Goal: Information Seeking & Learning: Learn about a topic

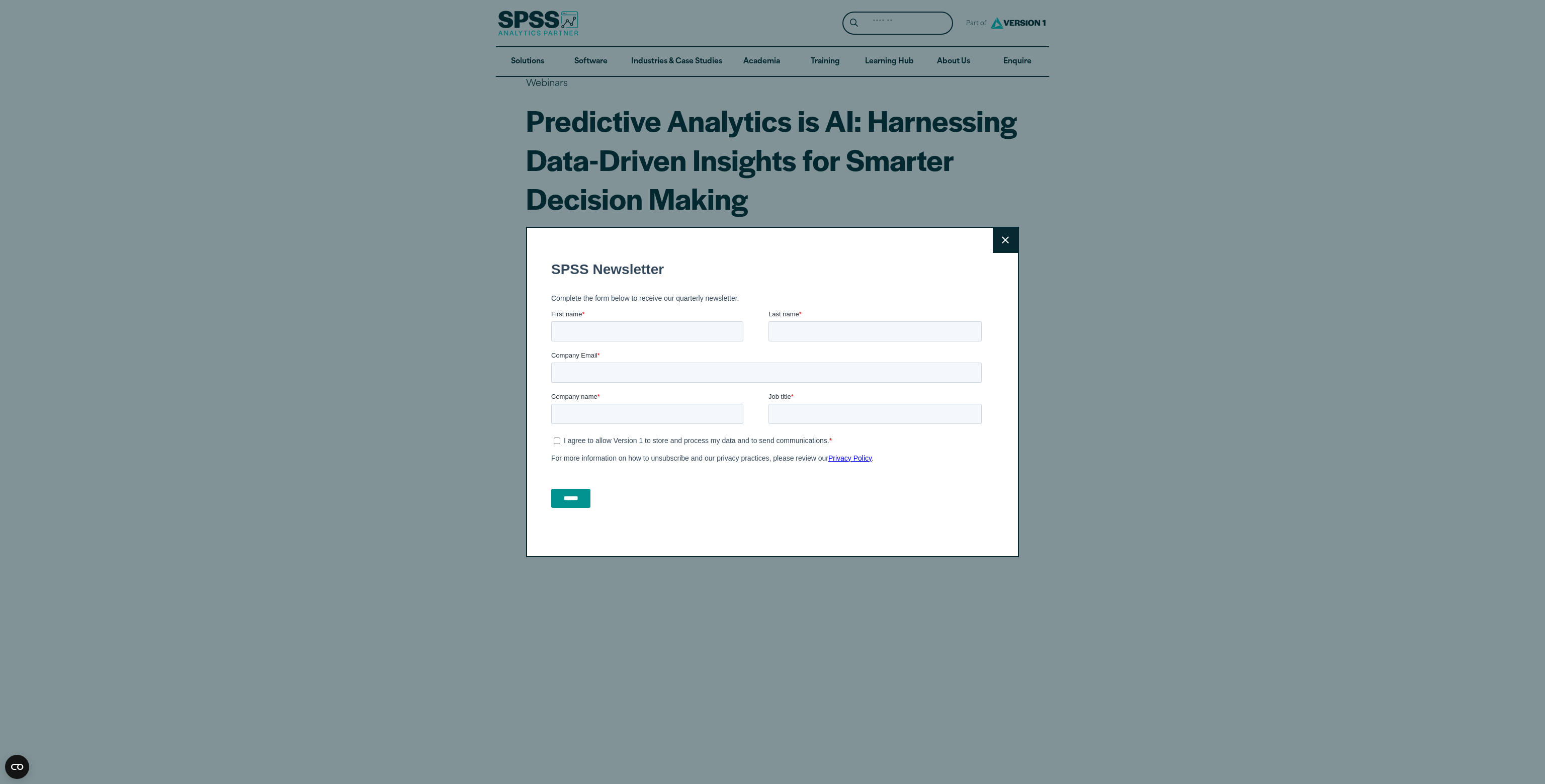
click at [1001, 237] on button "Close" at bounding box center [1005, 240] width 25 height 25
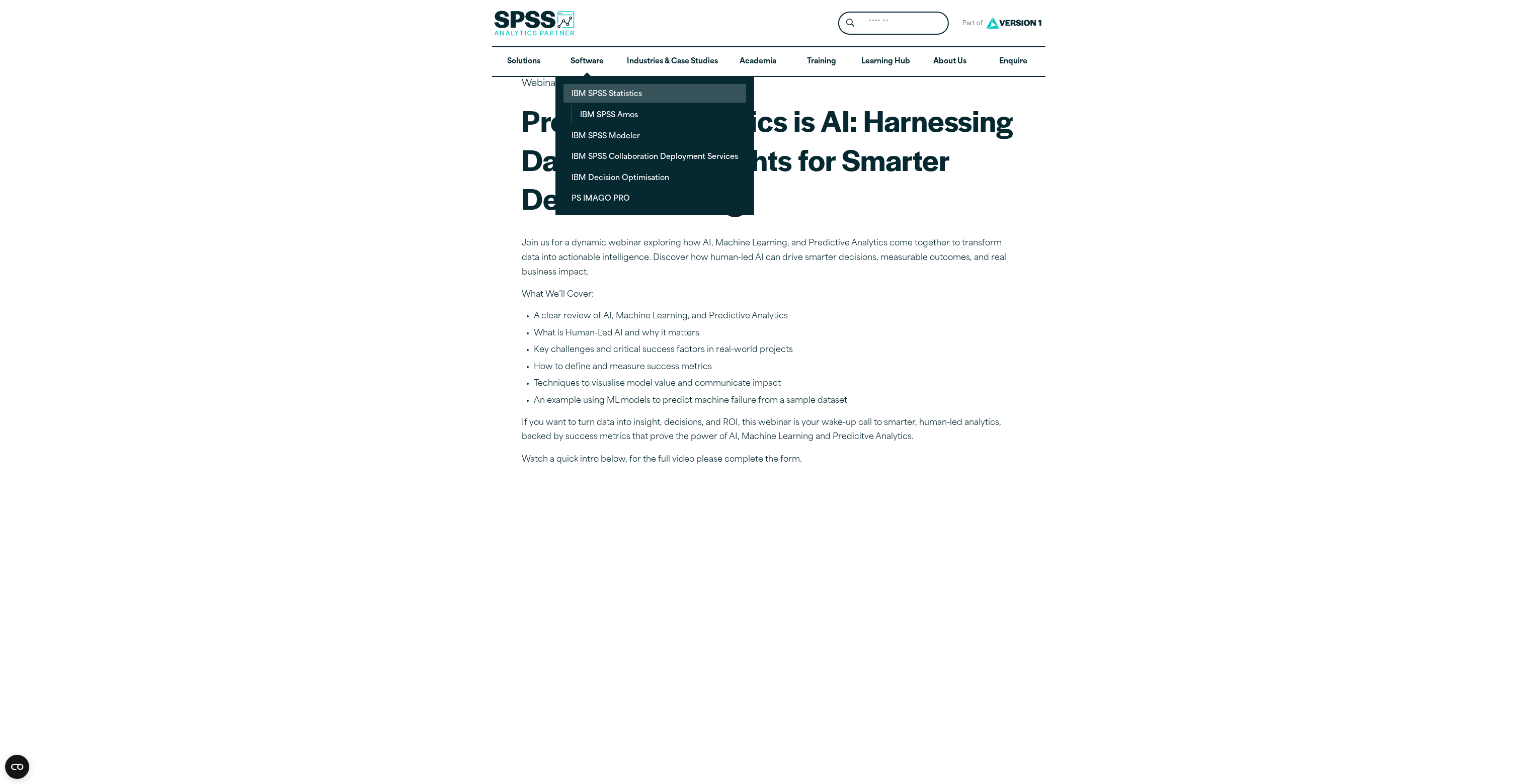
click at [598, 94] on link "IBM SPSS Statistics" at bounding box center [654, 93] width 183 height 18
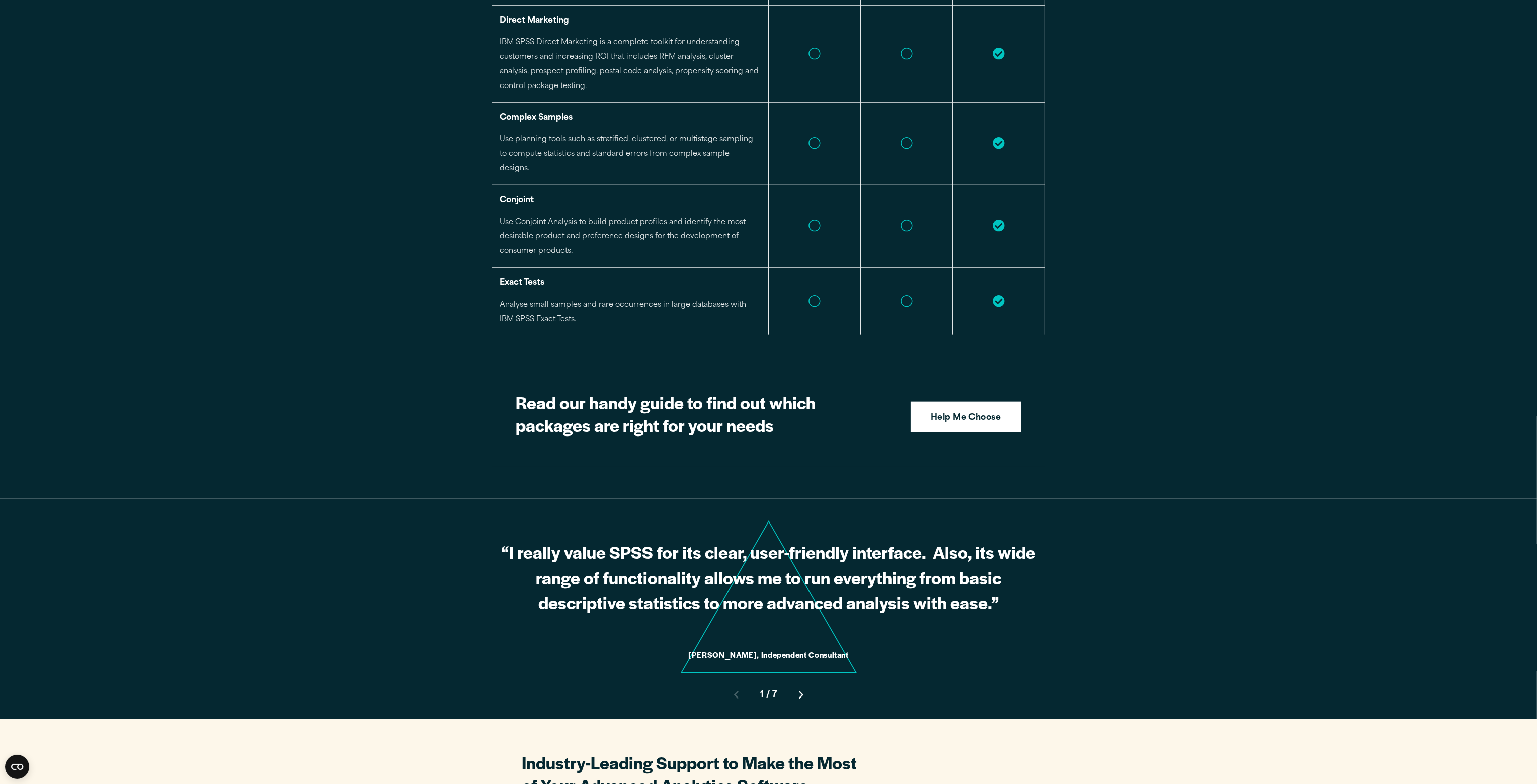
scroll to position [2263, 0]
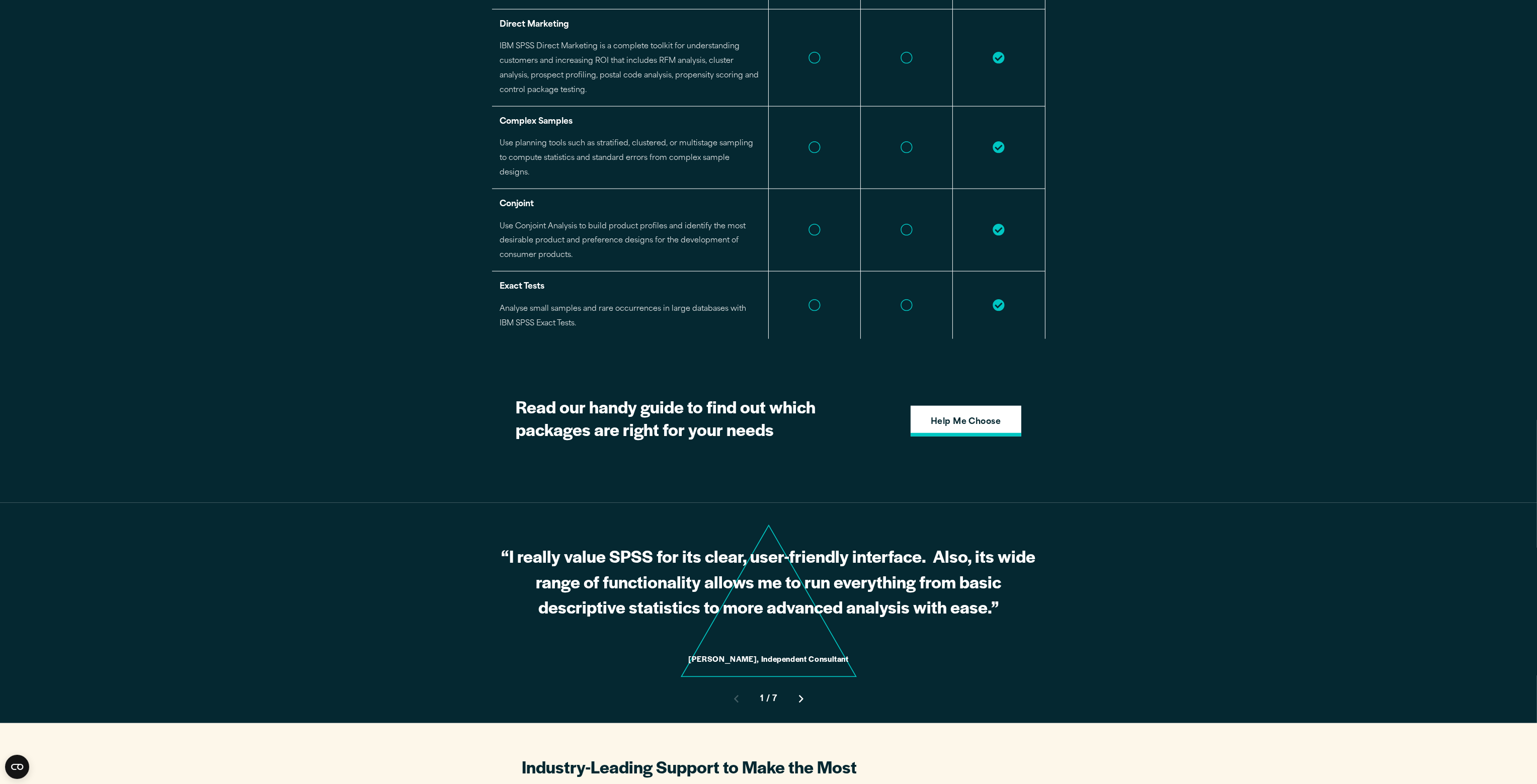
click at [988, 412] on link "Help Me Choose" at bounding box center [966, 421] width 111 height 31
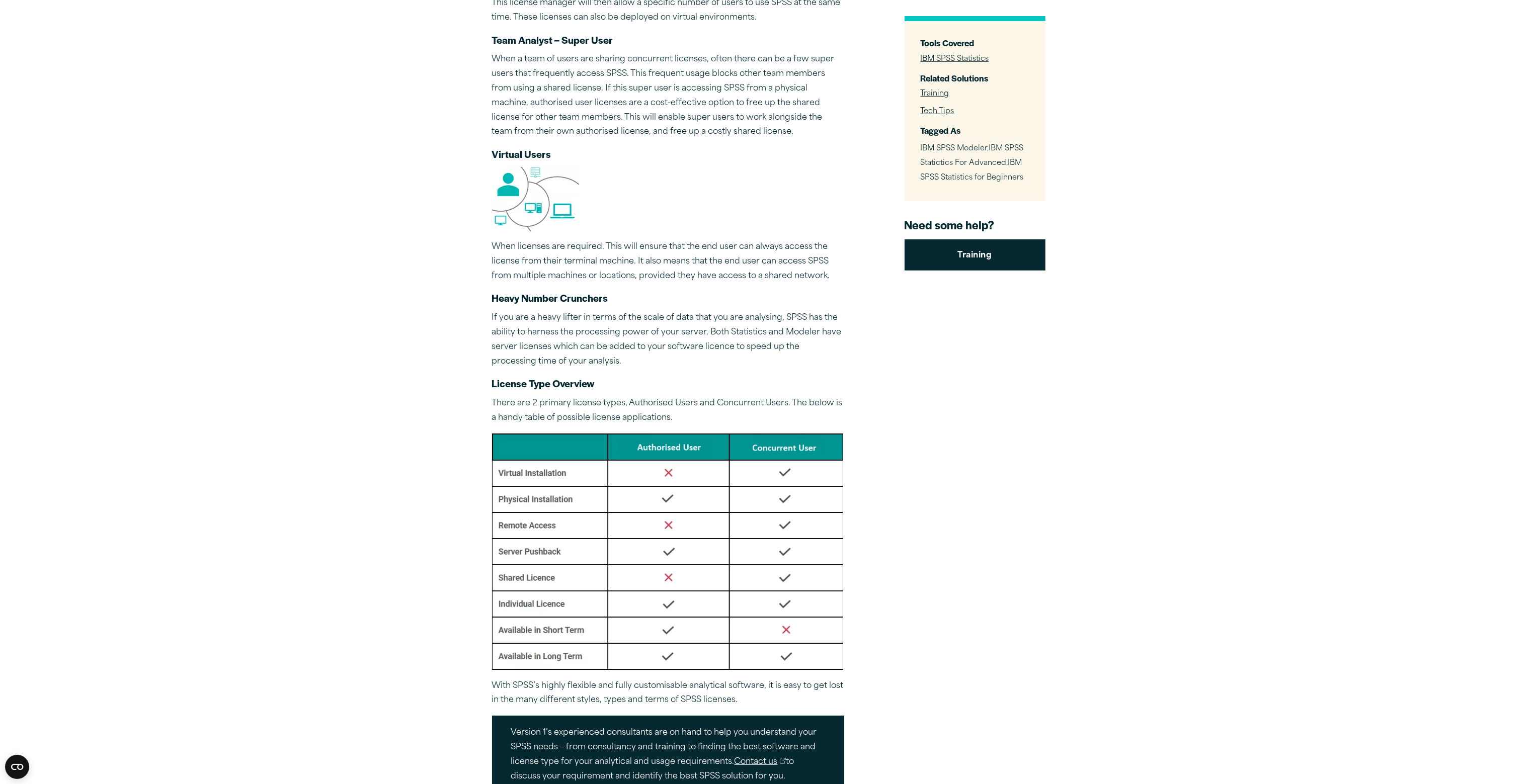
scroll to position [956, 0]
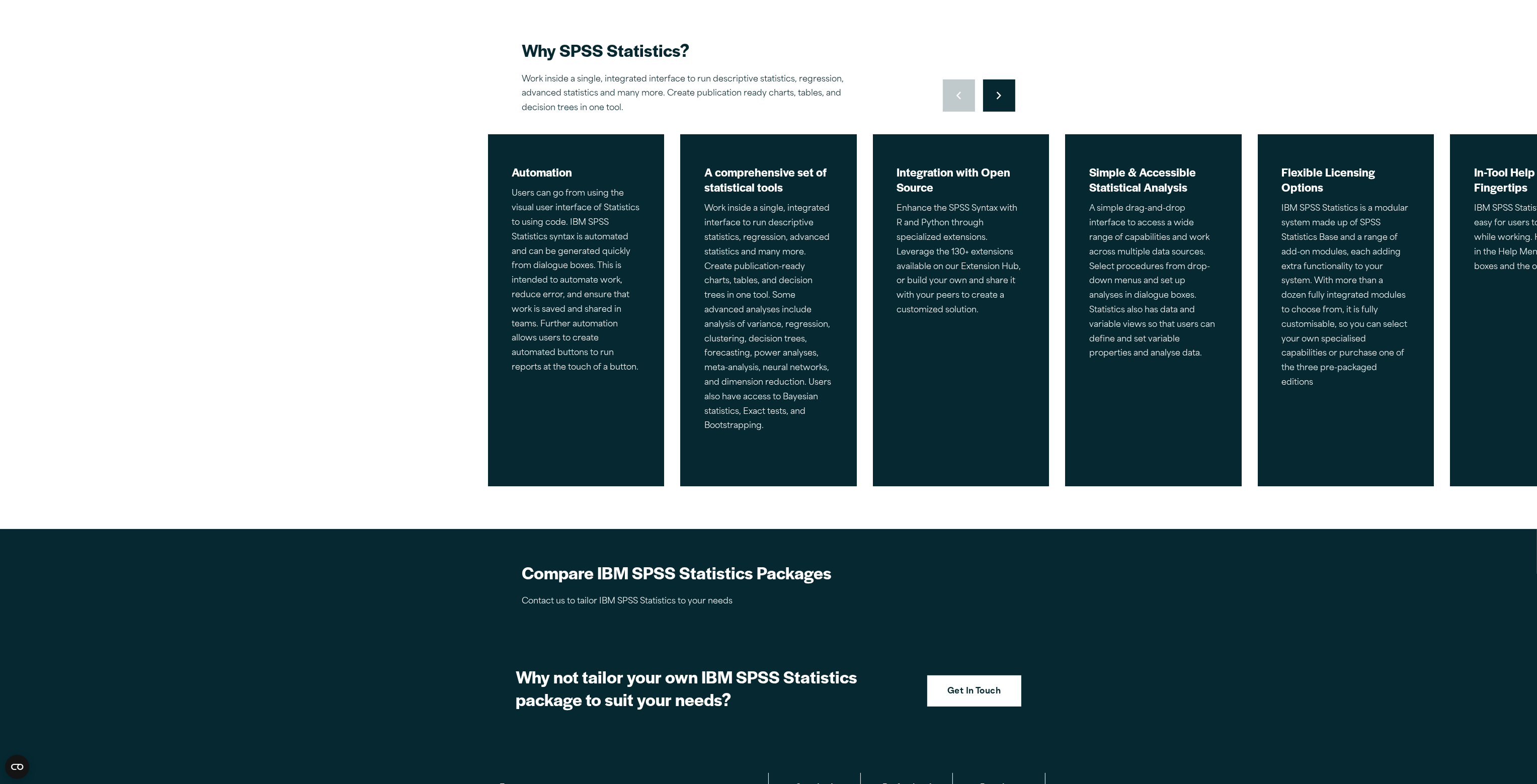
scroll to position [302, 0]
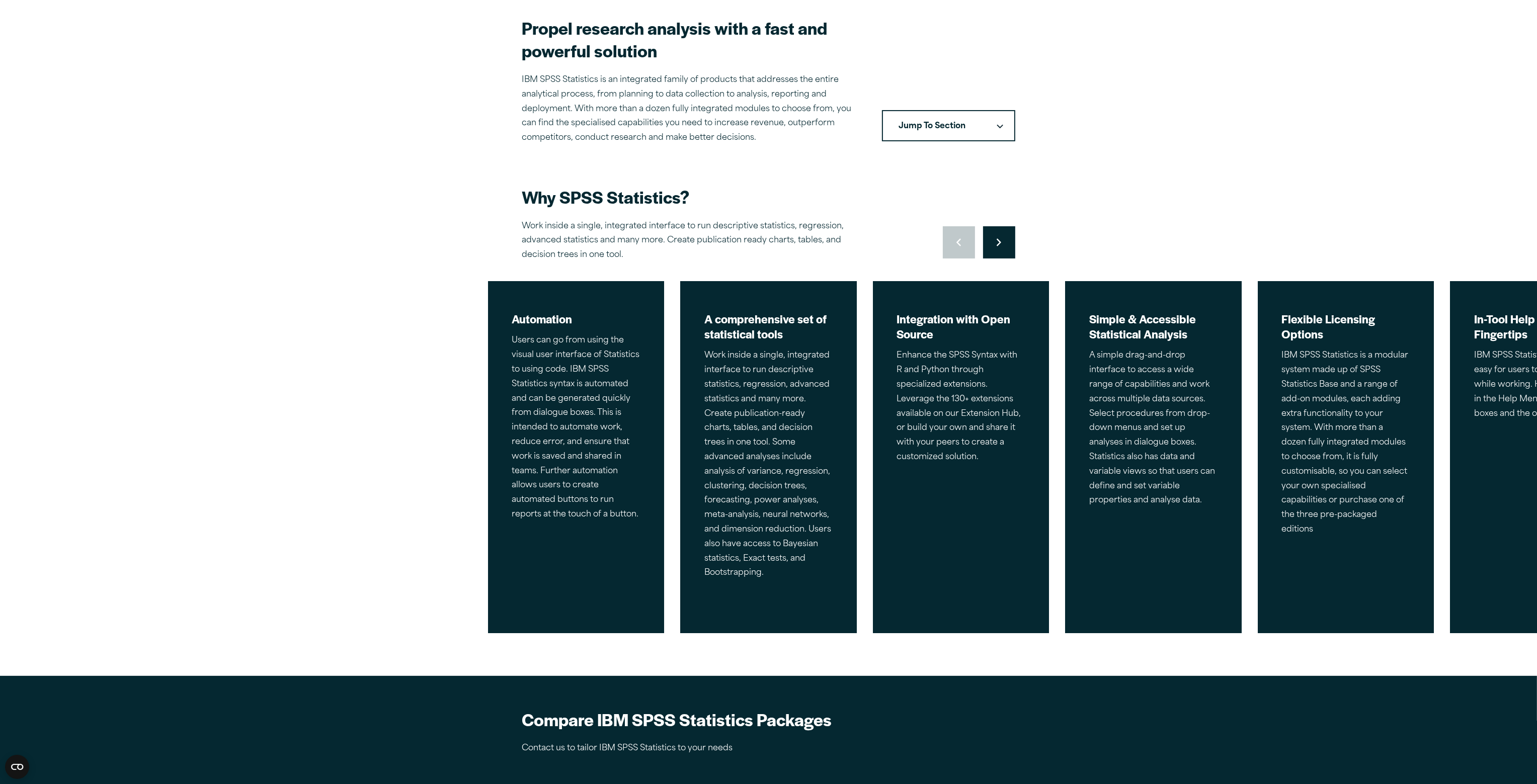
click at [989, 239] on button "Move to next slide" at bounding box center [999, 242] width 32 height 32
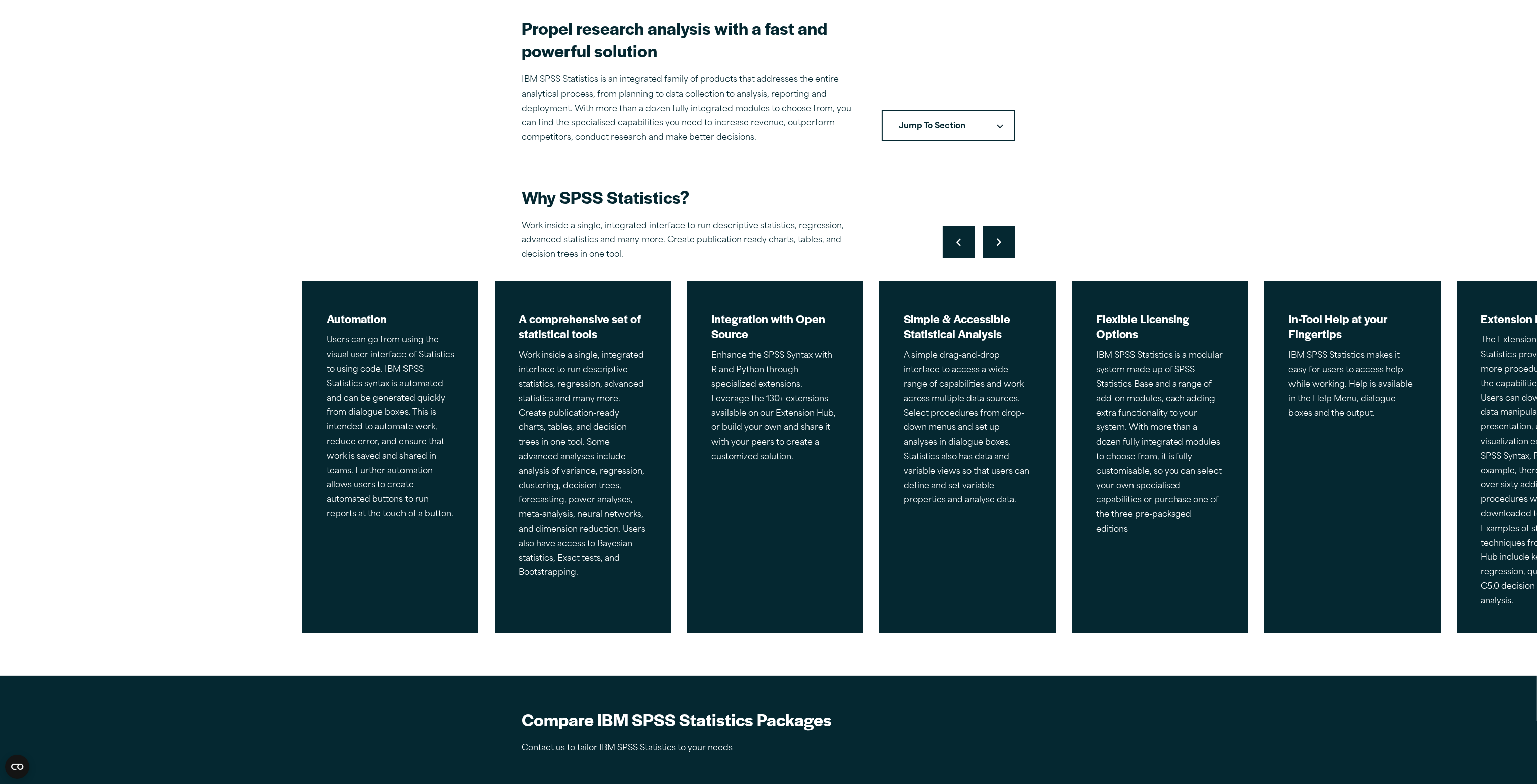
click at [989, 239] on button "Move to next slide" at bounding box center [999, 242] width 32 height 32
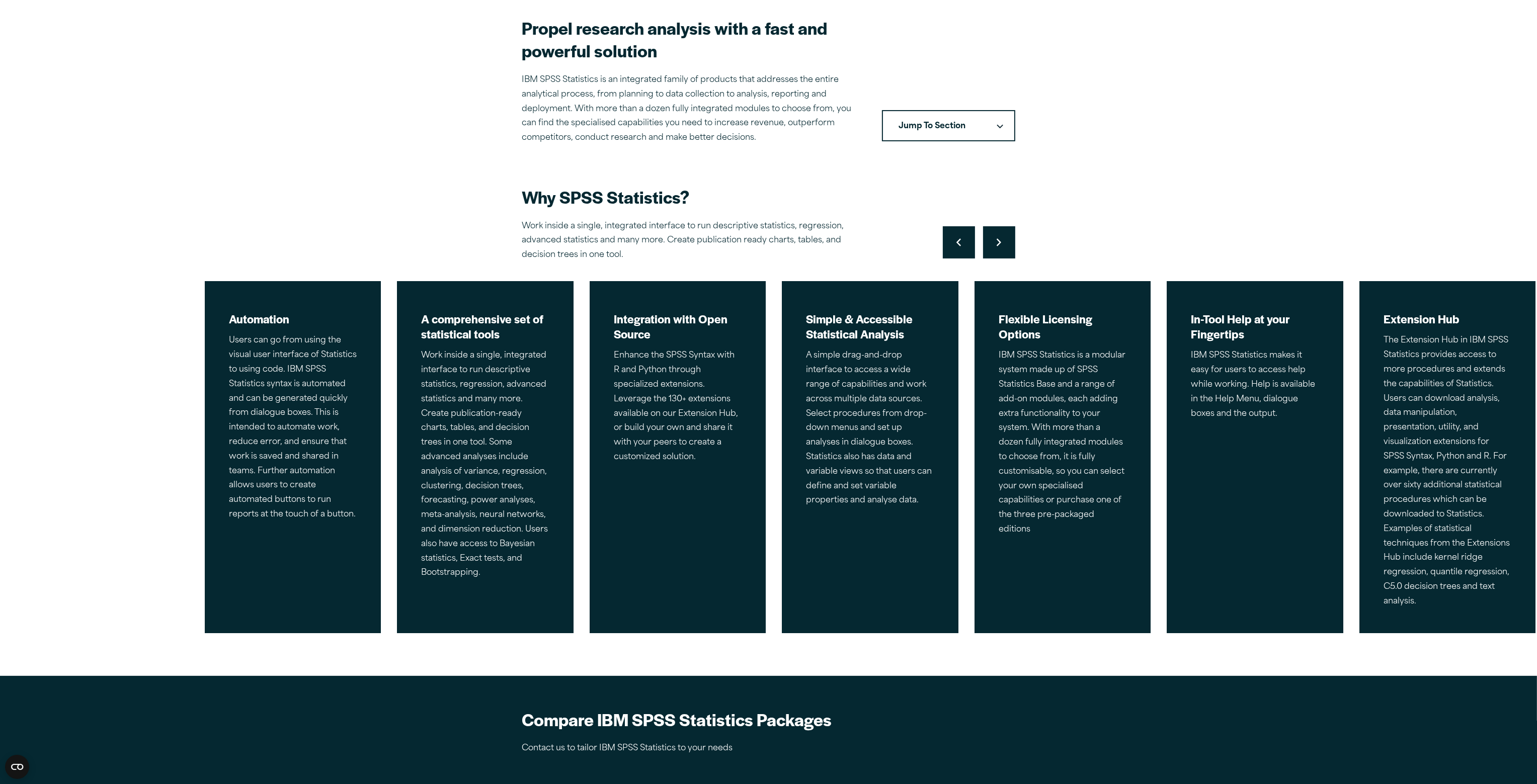
click at [989, 239] on button "Move to next slide" at bounding box center [999, 242] width 32 height 32
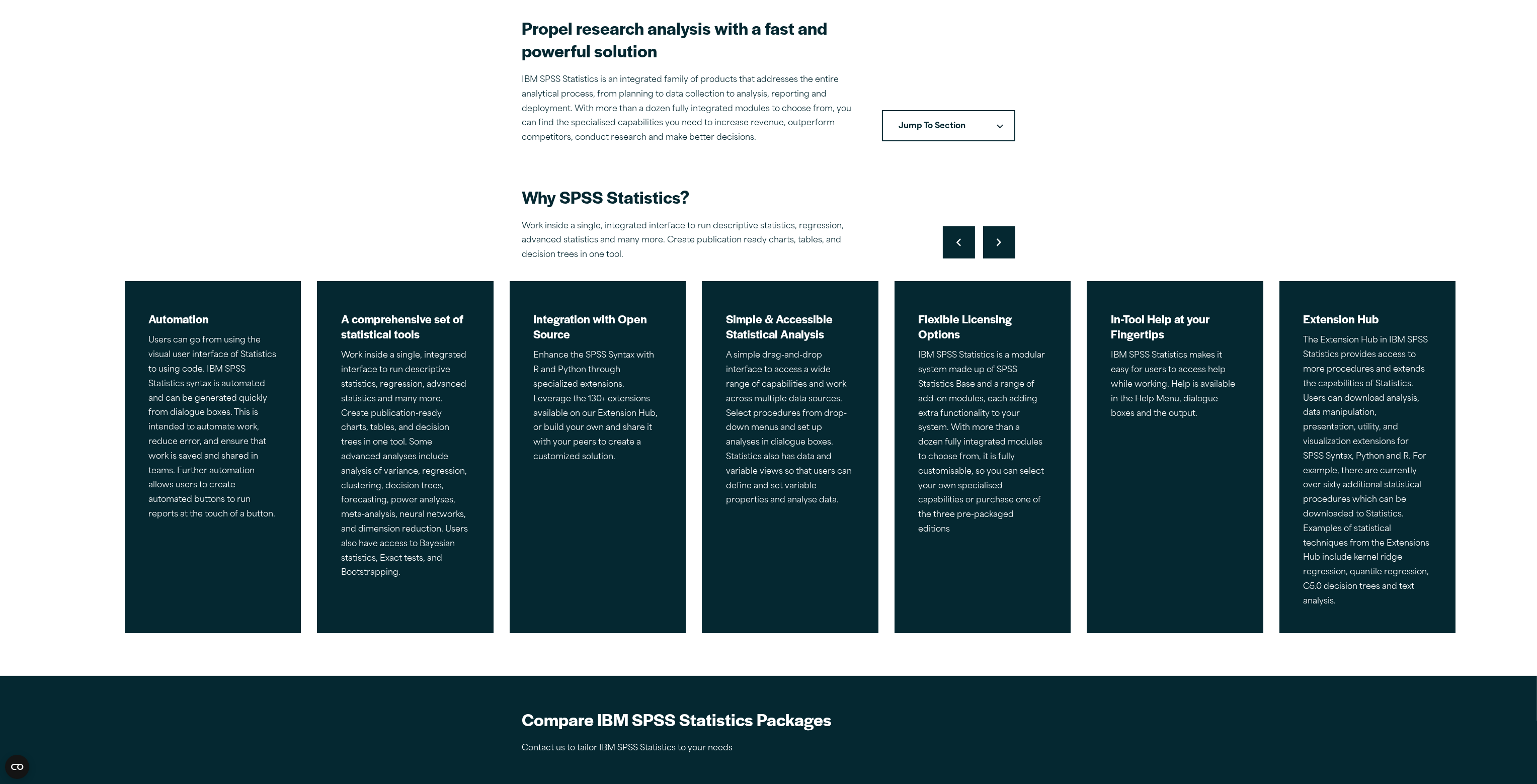
click at [989, 239] on button "Move to next slide" at bounding box center [999, 242] width 32 height 32
